Goal: Transaction & Acquisition: Download file/media

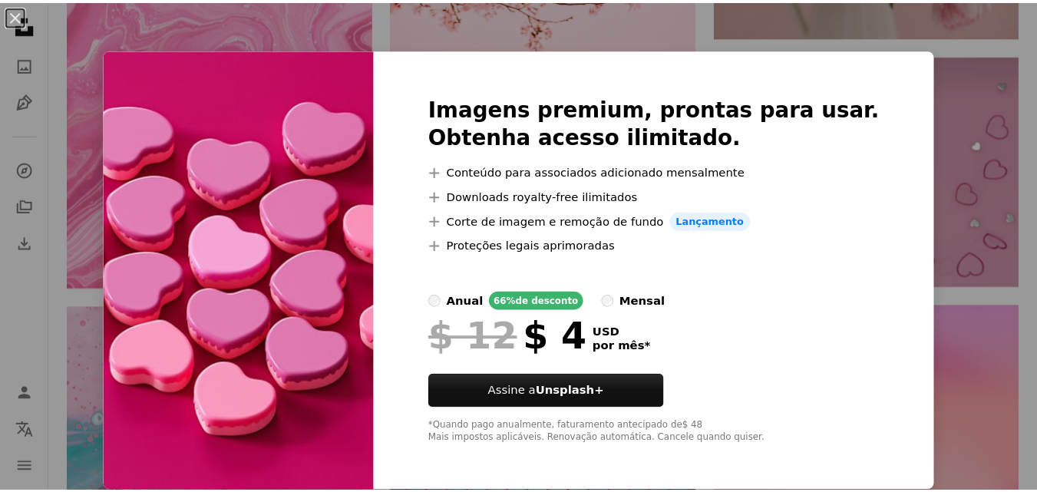
scroll to position [1, 0]
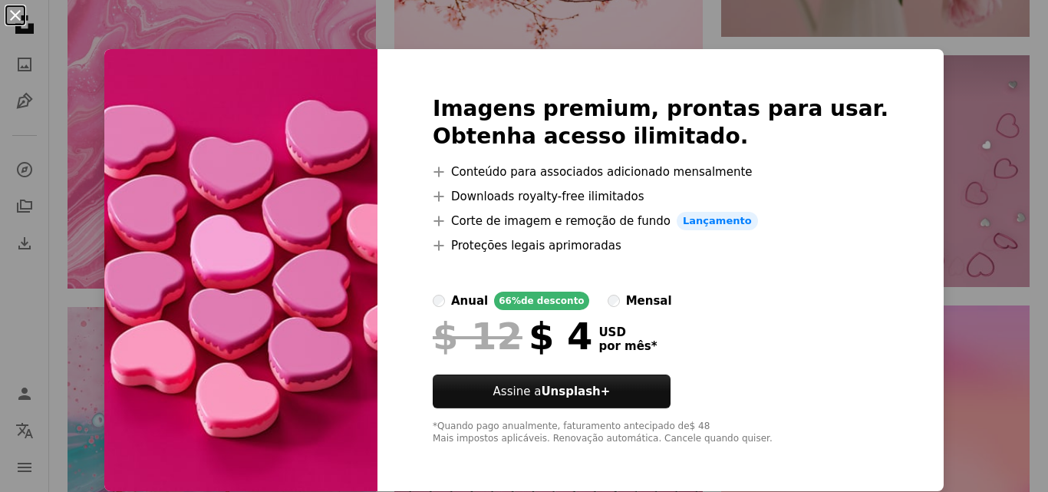
click at [16, 17] on button "An X shape" at bounding box center [15, 15] width 18 height 18
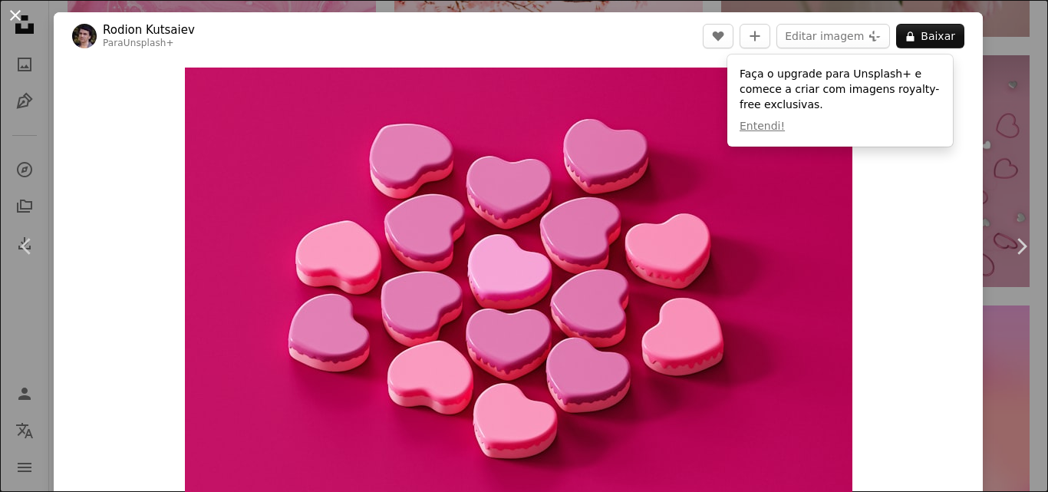
click at [18, 15] on button "An X shape" at bounding box center [15, 15] width 18 height 18
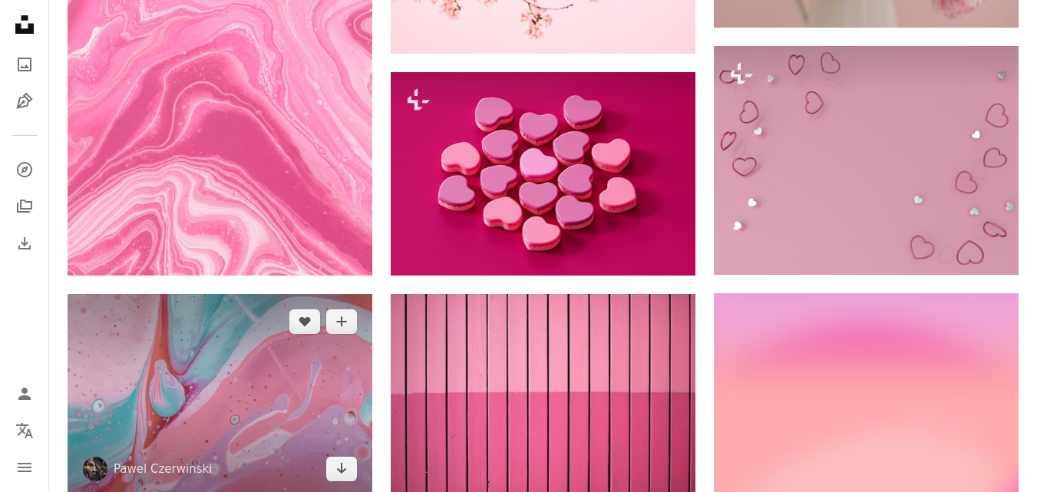
click at [126, 355] on img at bounding box center [220, 395] width 305 height 203
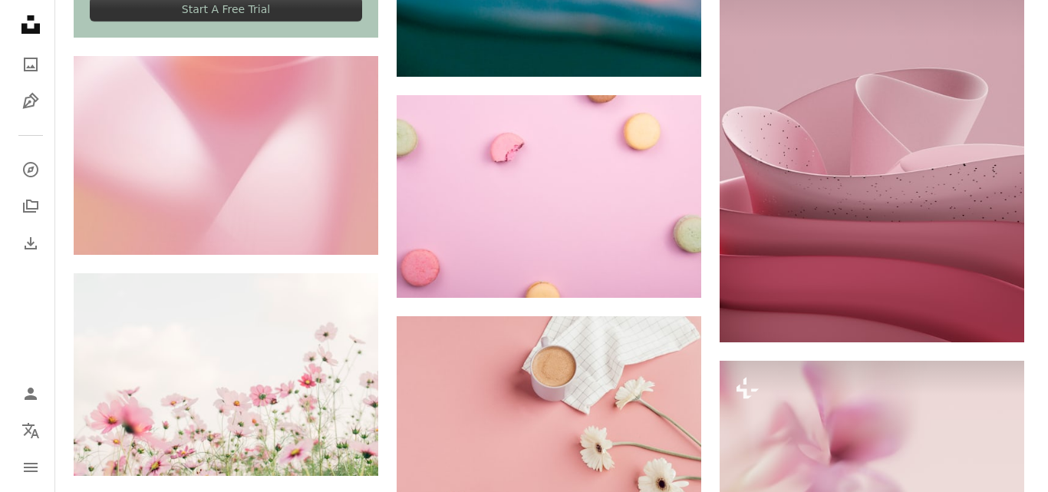
scroll to position [3500, 0]
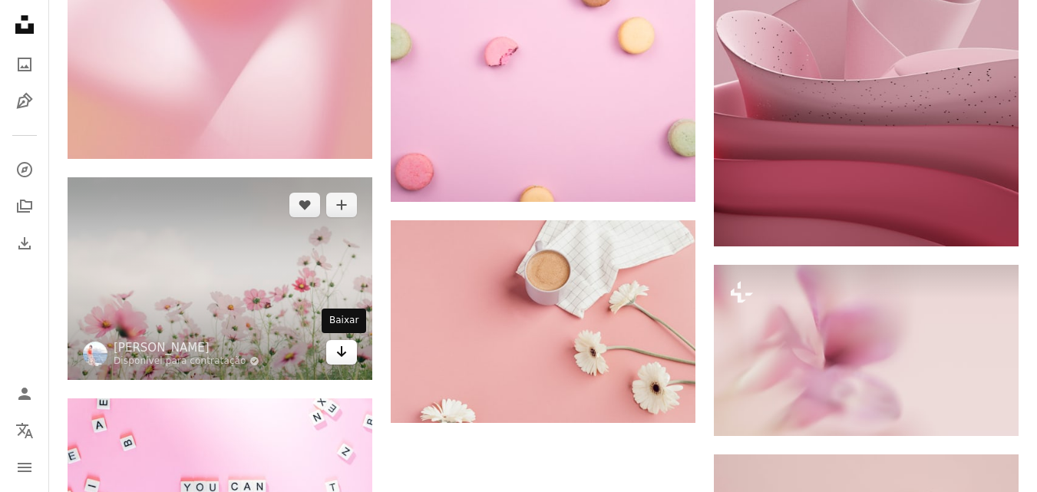
click at [338, 353] on icon "Arrow pointing down" at bounding box center [341, 351] width 12 height 18
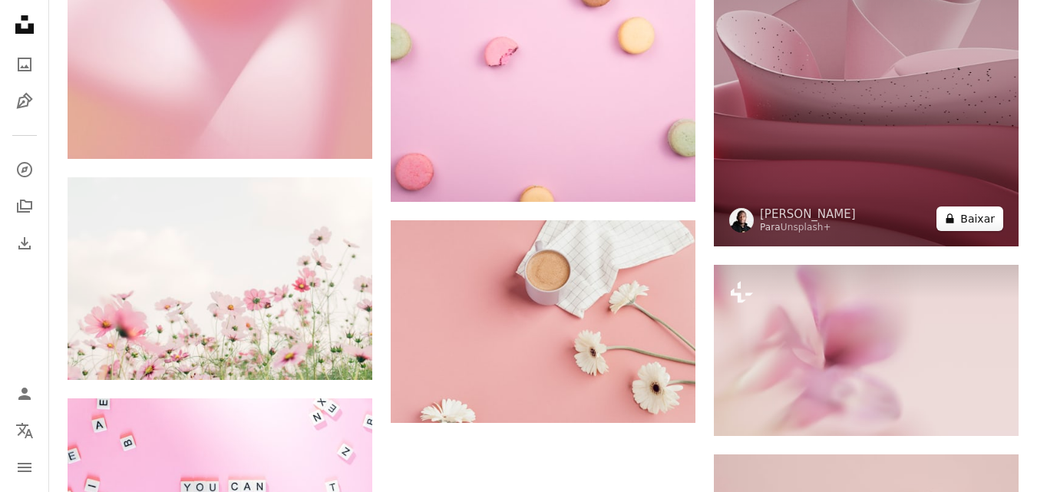
click at [953, 219] on icon at bounding box center [950, 219] width 8 height 10
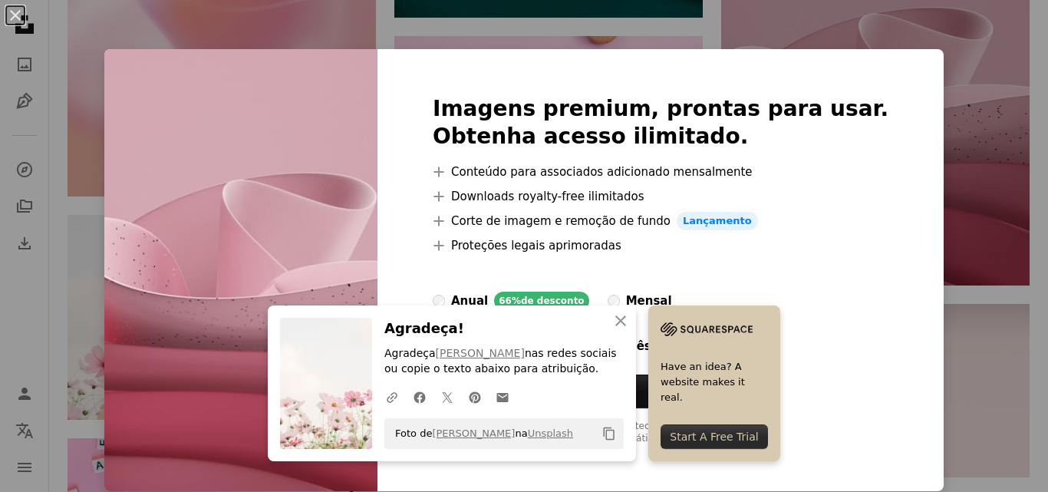
click at [918, 156] on div "An X shape An X shape Fechar Agradeça! Agradeça [PERSON_NAME] nas redes sociais…" at bounding box center [524, 246] width 1048 height 492
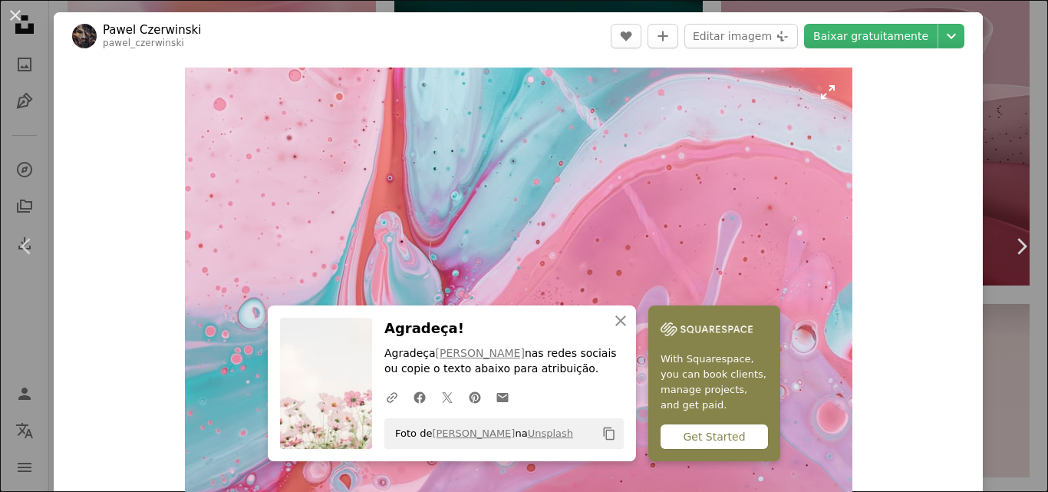
click at [699, 147] on img "Ampliar esta imagem" at bounding box center [519, 290] width 668 height 445
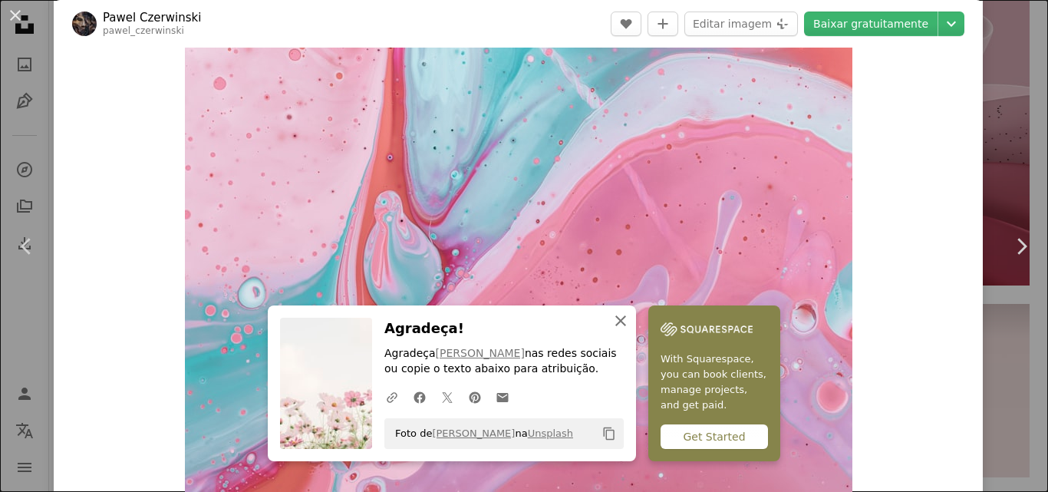
drag, startPoint x: 699, startPoint y: 147, endPoint x: 616, endPoint y: 317, distance: 189.5
click at [612, 323] on icon "An X shape" at bounding box center [621, 321] width 18 height 18
